Goal: Task Accomplishment & Management: Manage account settings

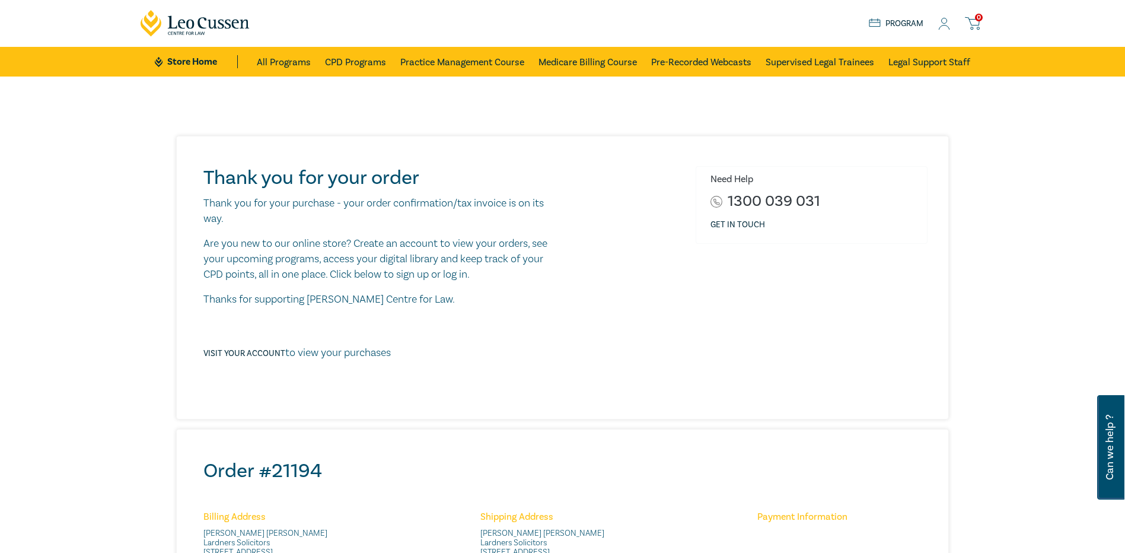
click at [943, 25] on icon at bounding box center [944, 24] width 12 height 12
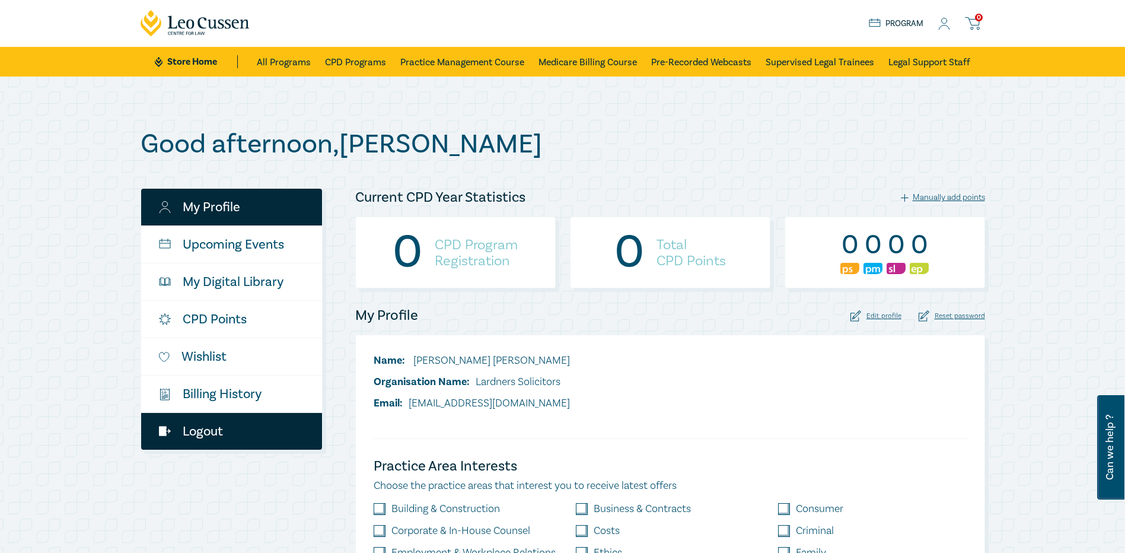
click at [210, 434] on link "Logout" at bounding box center [231, 431] width 181 height 37
